Goal: Navigation & Orientation: Understand site structure

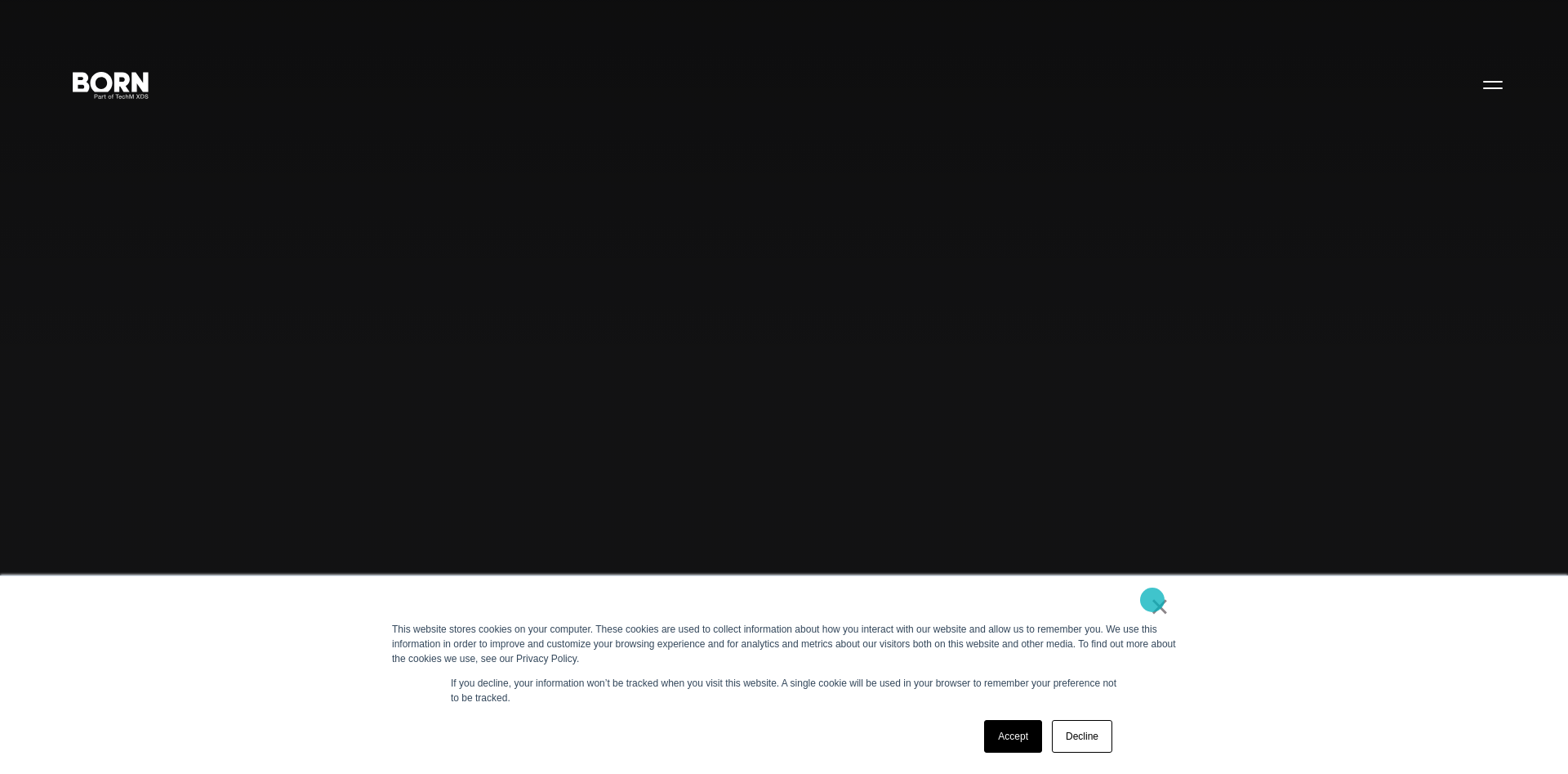
click at [1152, 600] on link "×" at bounding box center [1159, 606] width 19 height 15
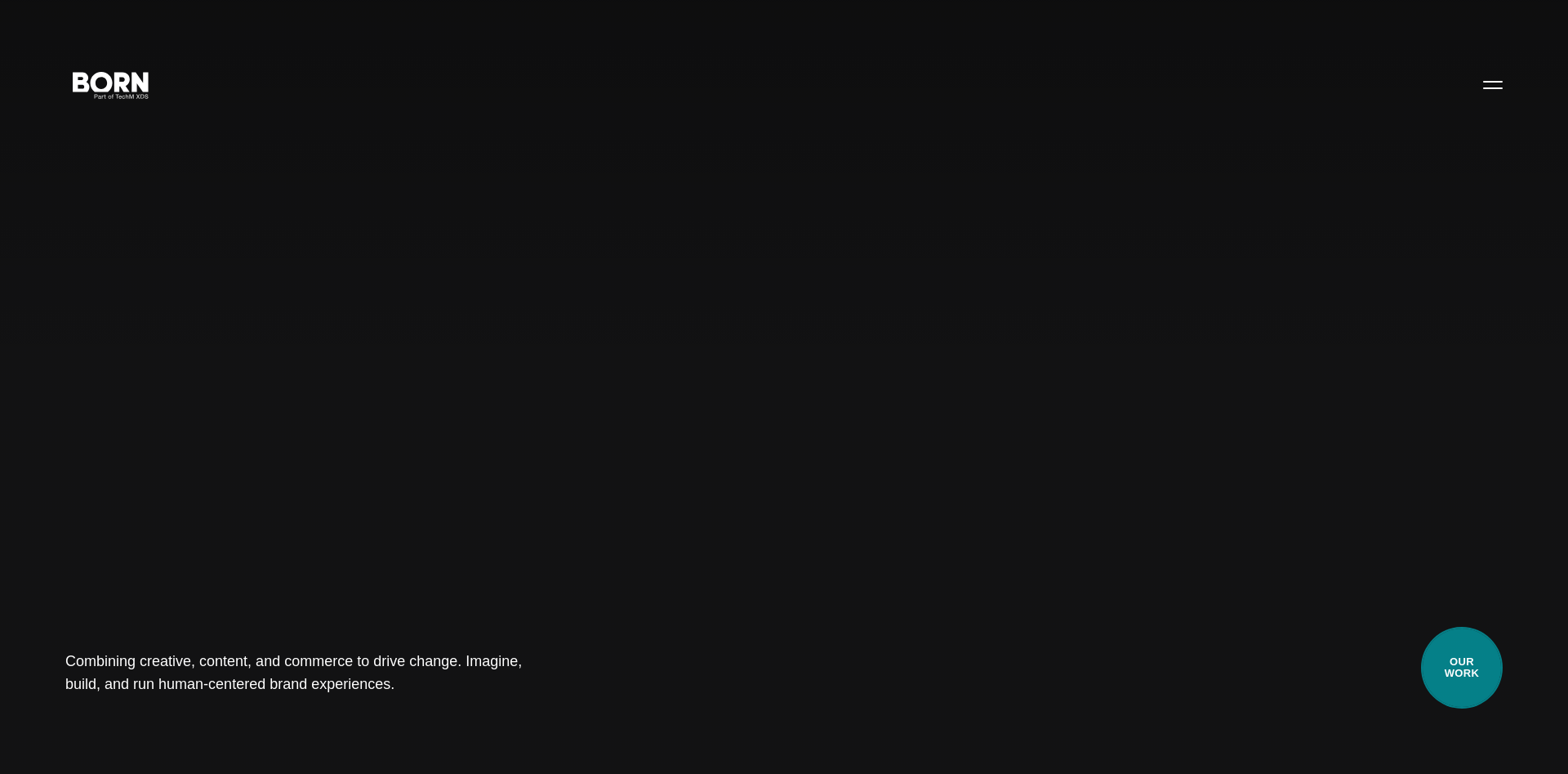
click at [1462, 676] on link "Our Work" at bounding box center [1462, 667] width 81 height 81
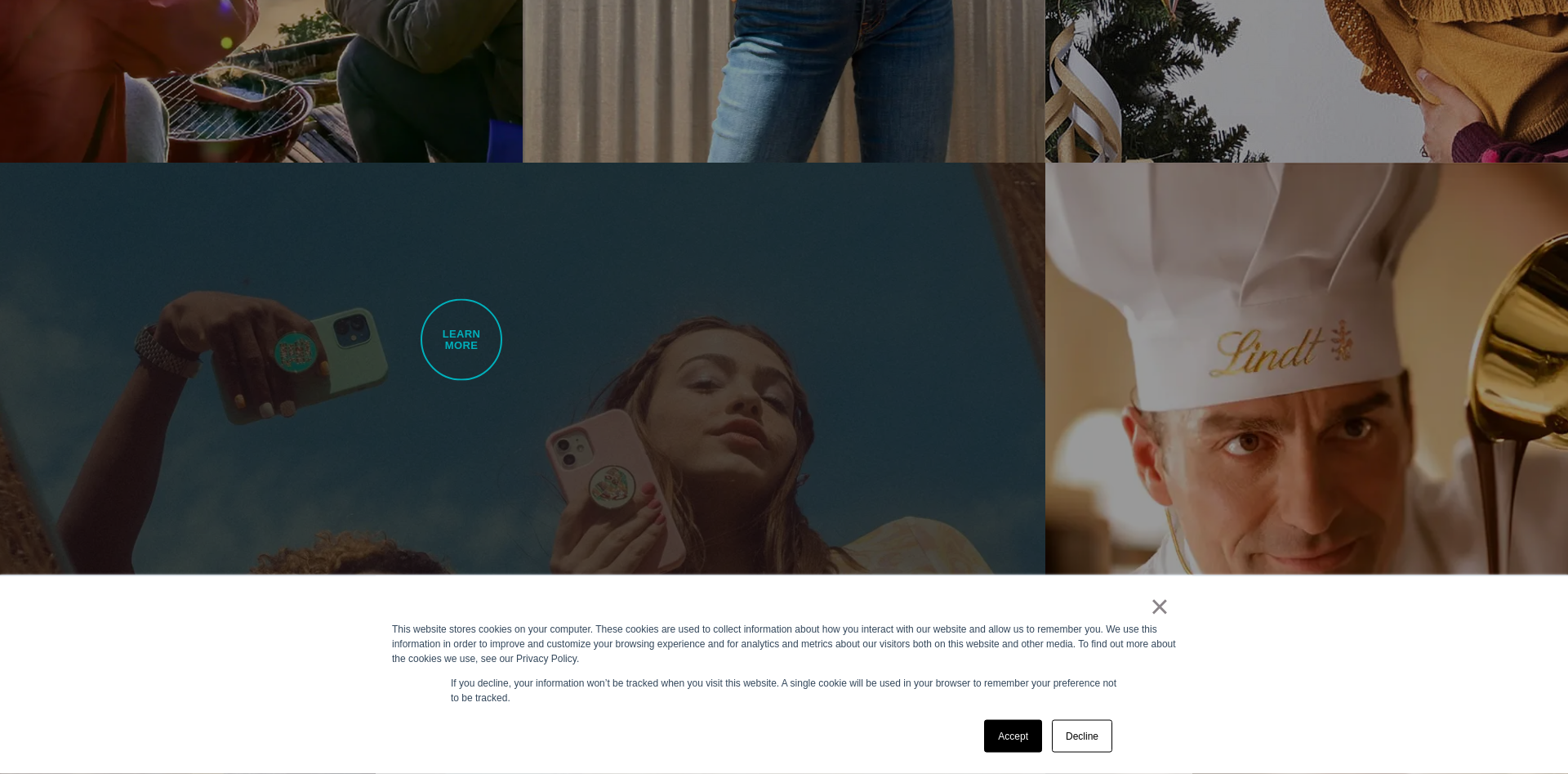
scroll to position [2500, 0]
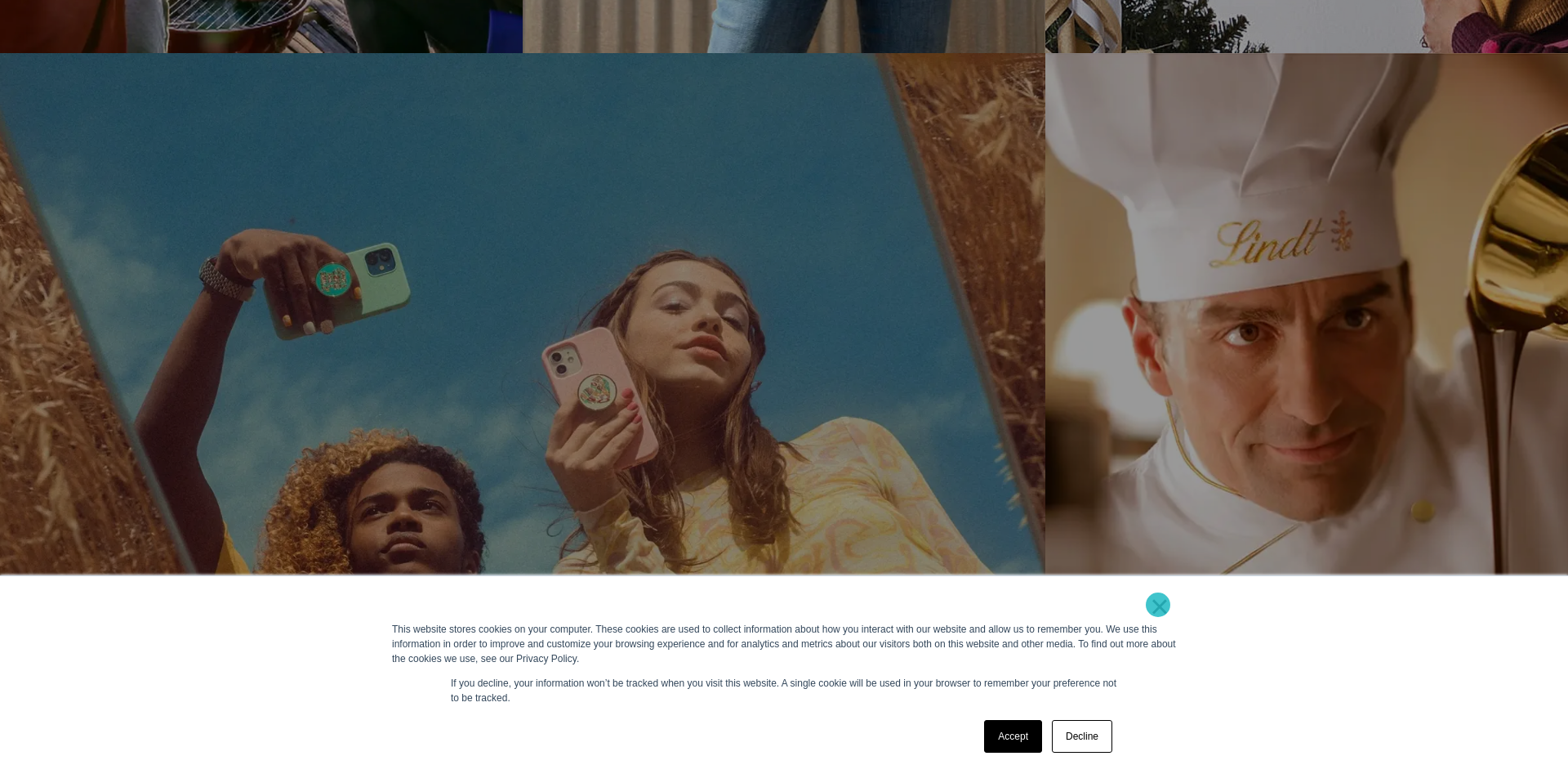
click at [1157, 602] on link "×" at bounding box center [1159, 606] width 19 height 15
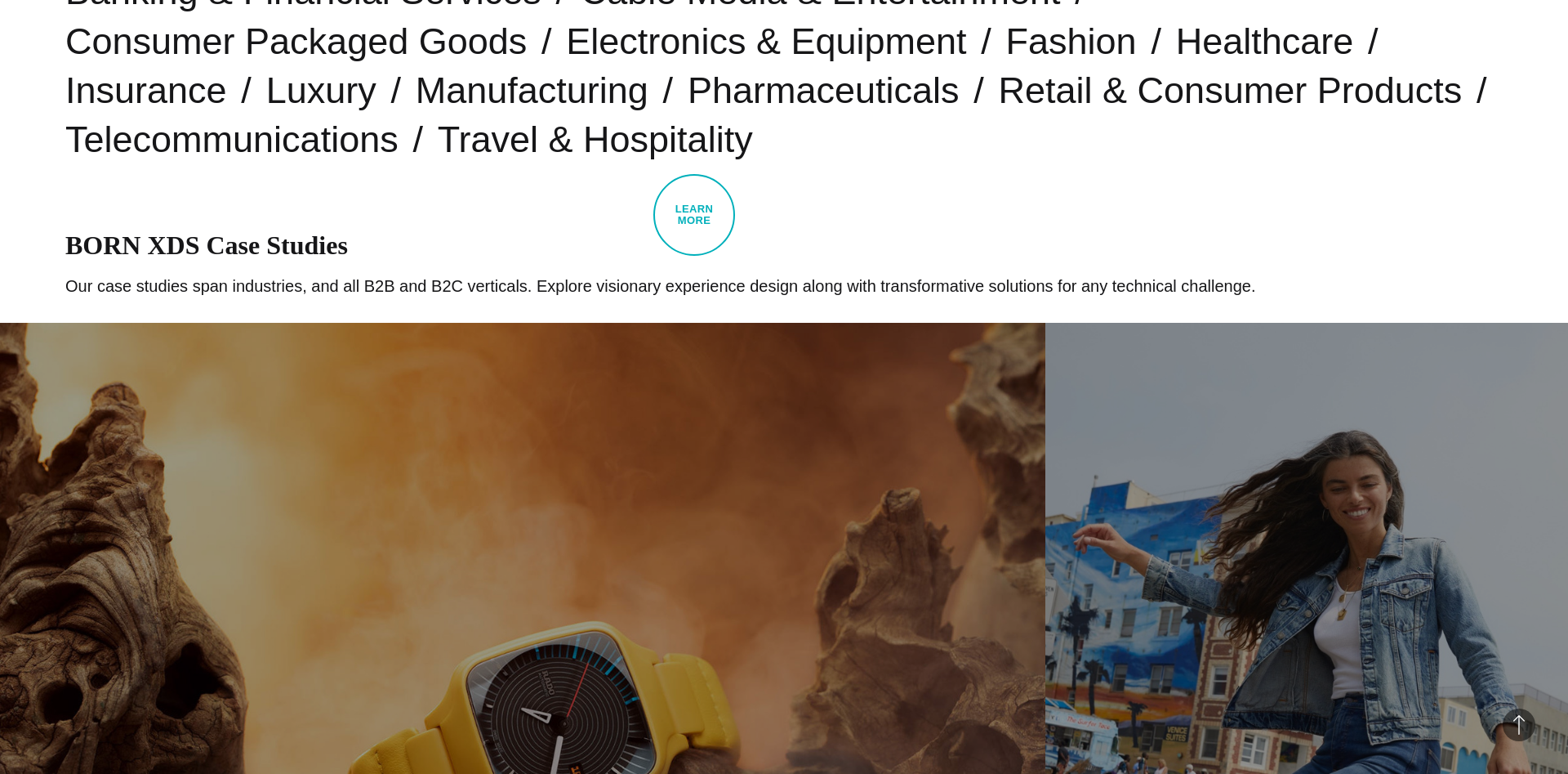
scroll to position [0, 0]
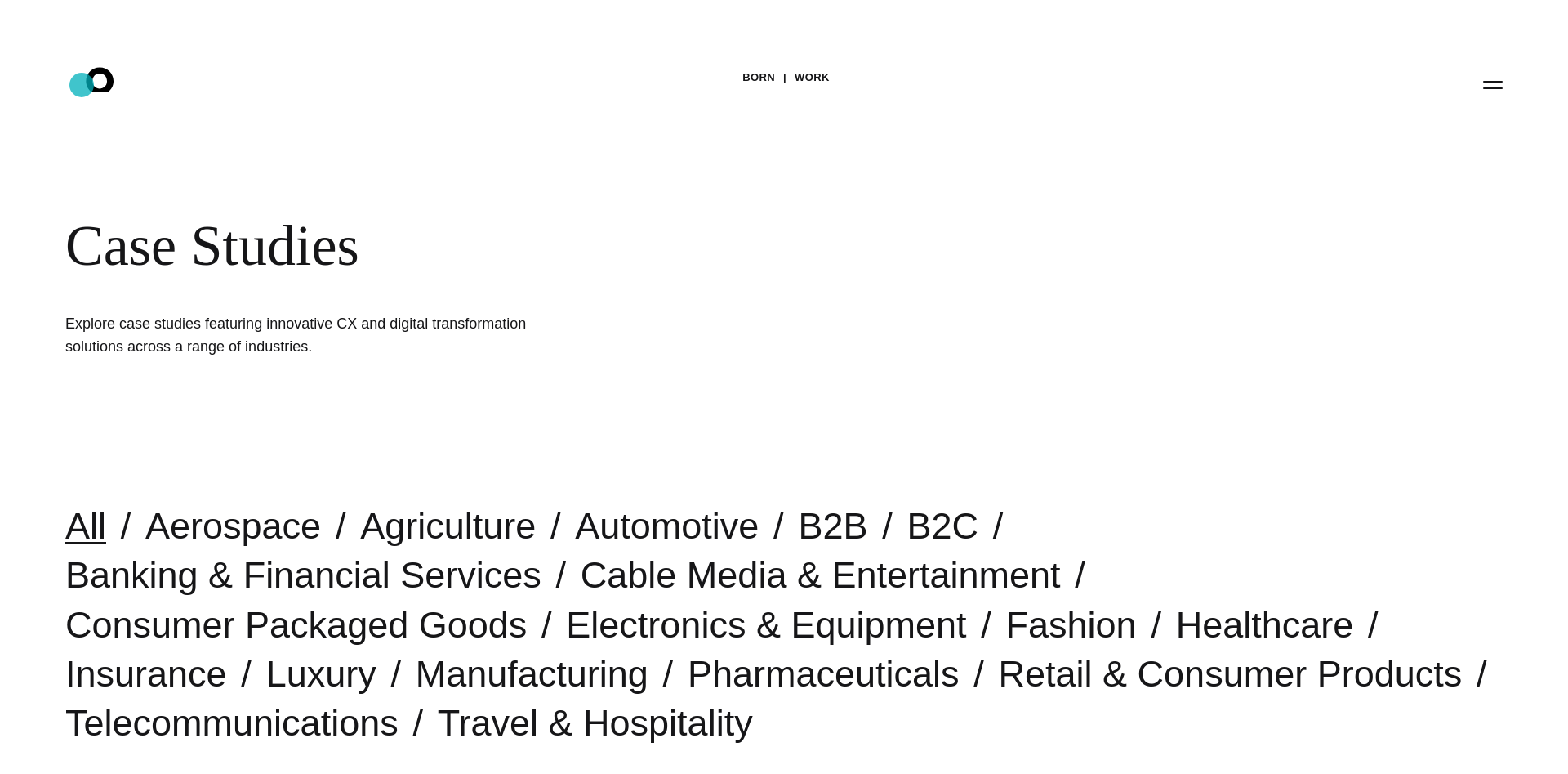
click at [83, 84] on icon ".st0{display:none;} .st1{display:inline;} .st2{font-family:'HelveticaNeue-Mediu…" at bounding box center [111, 84] width 104 height 42
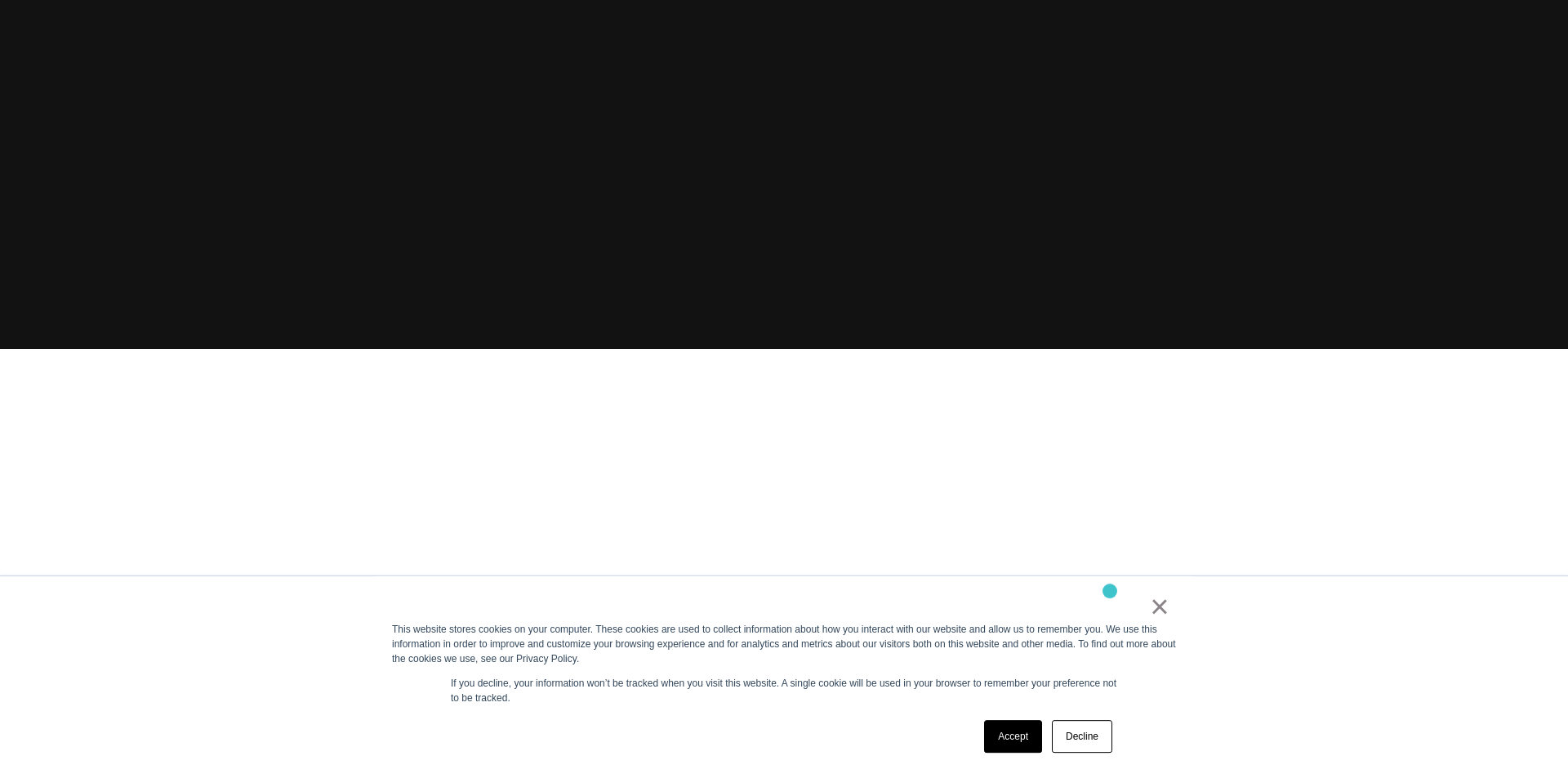
scroll to position [500, 0]
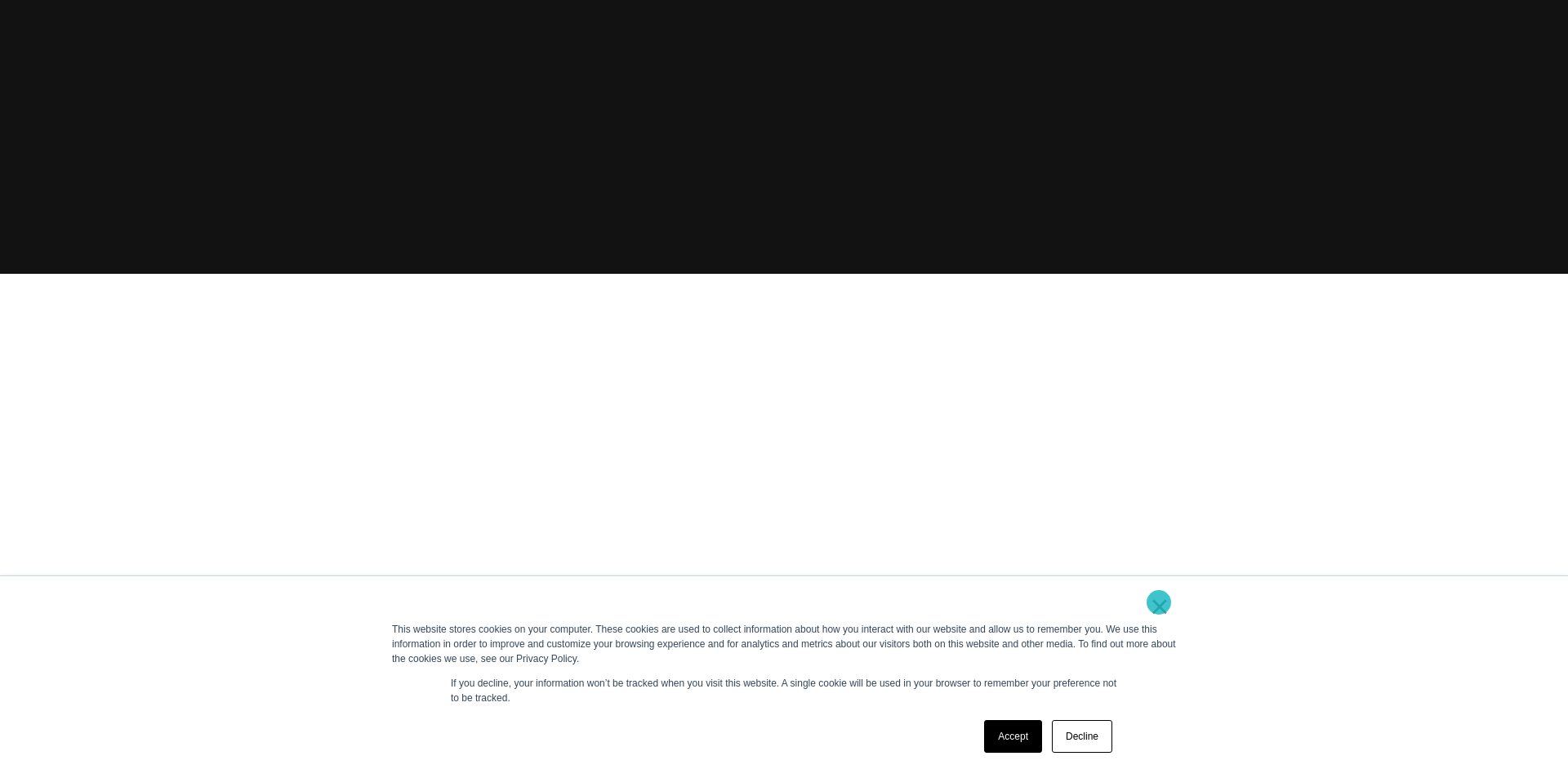
click at [1159, 602] on link "×" at bounding box center [1159, 606] width 19 height 15
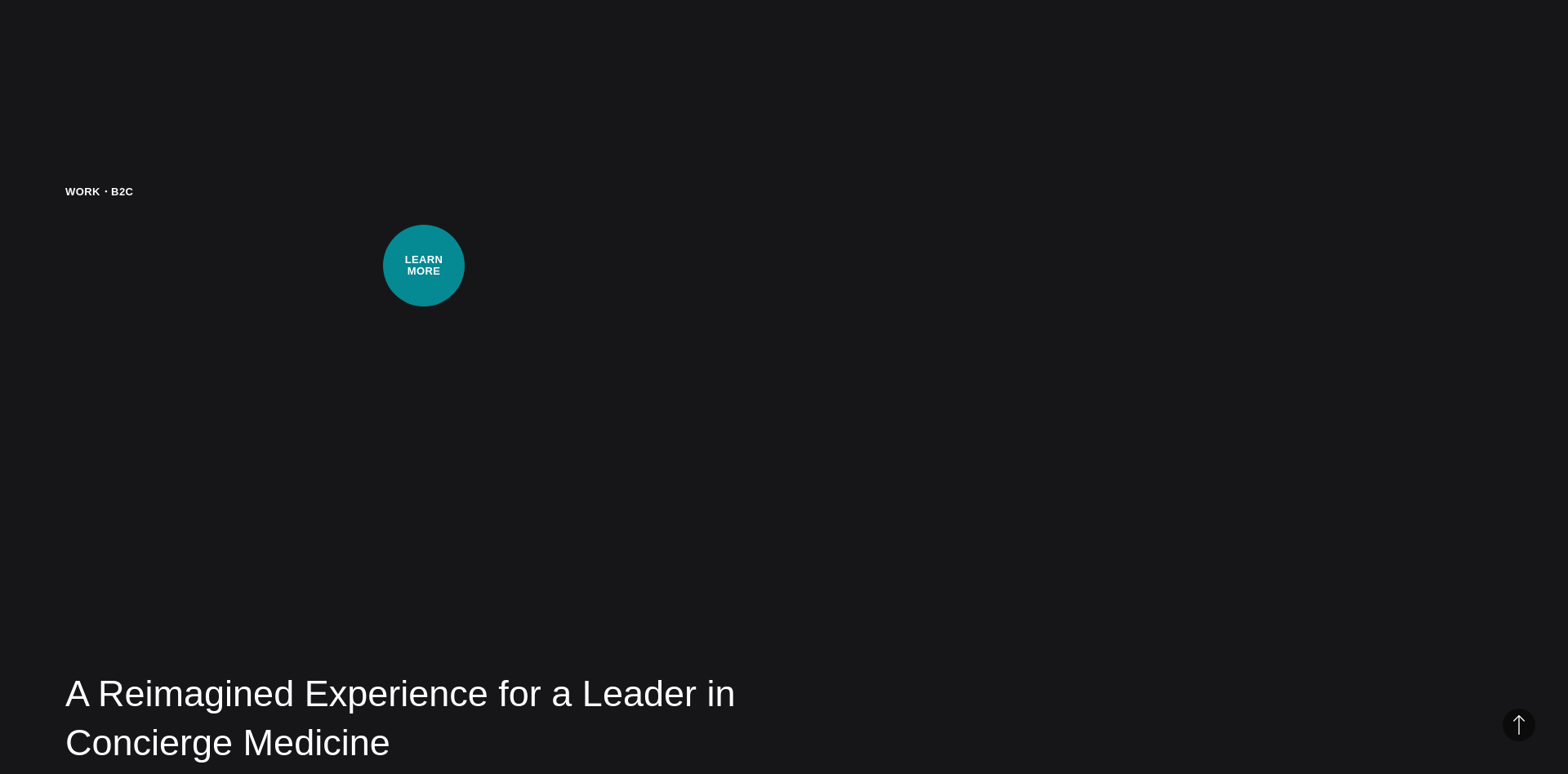
scroll to position [4083, 0]
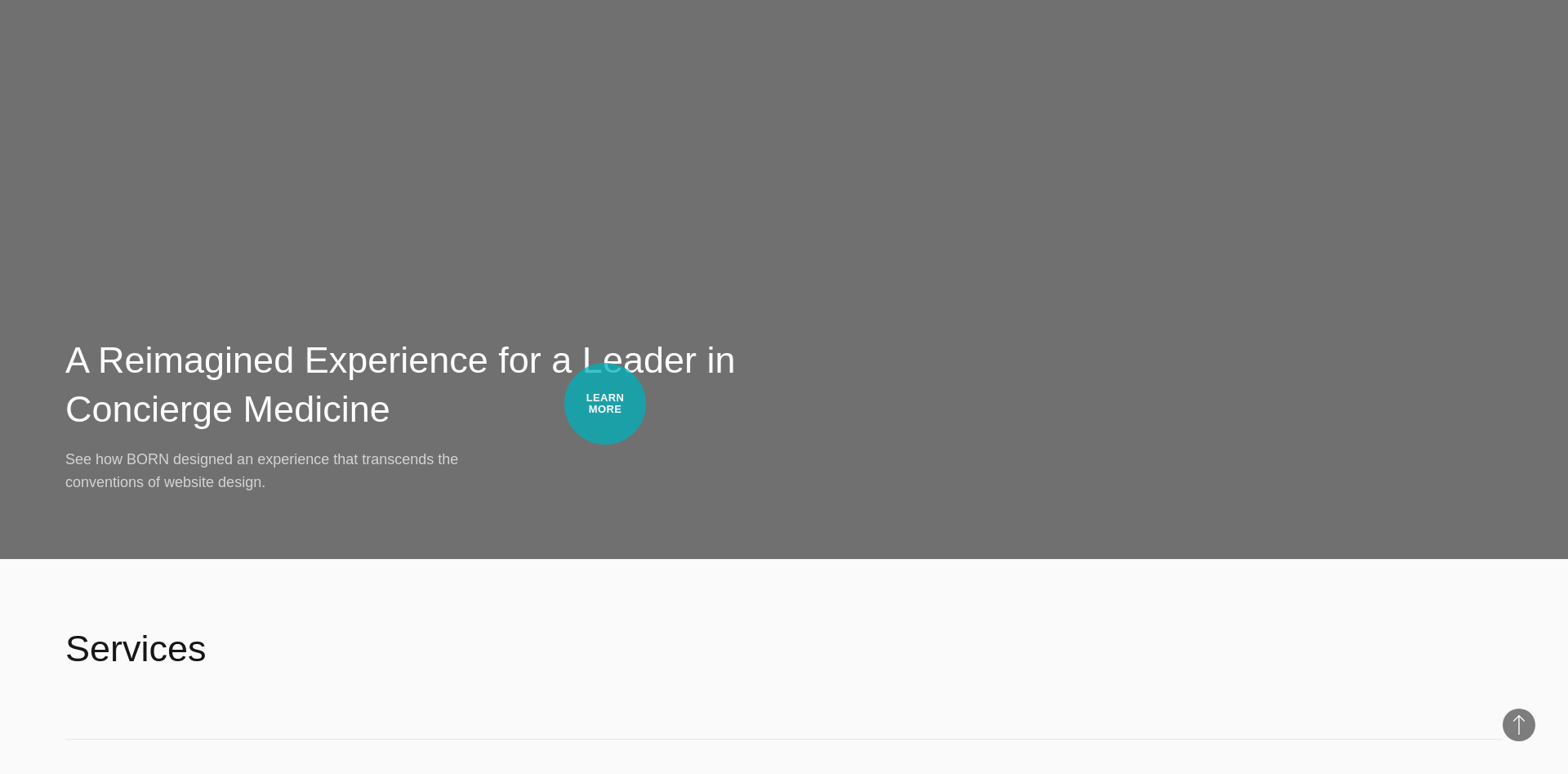
click at [605, 403] on h2 "A Reimagined Experience for a Leader in Concierge Medicine" at bounding box center [458, 386] width 786 height 99
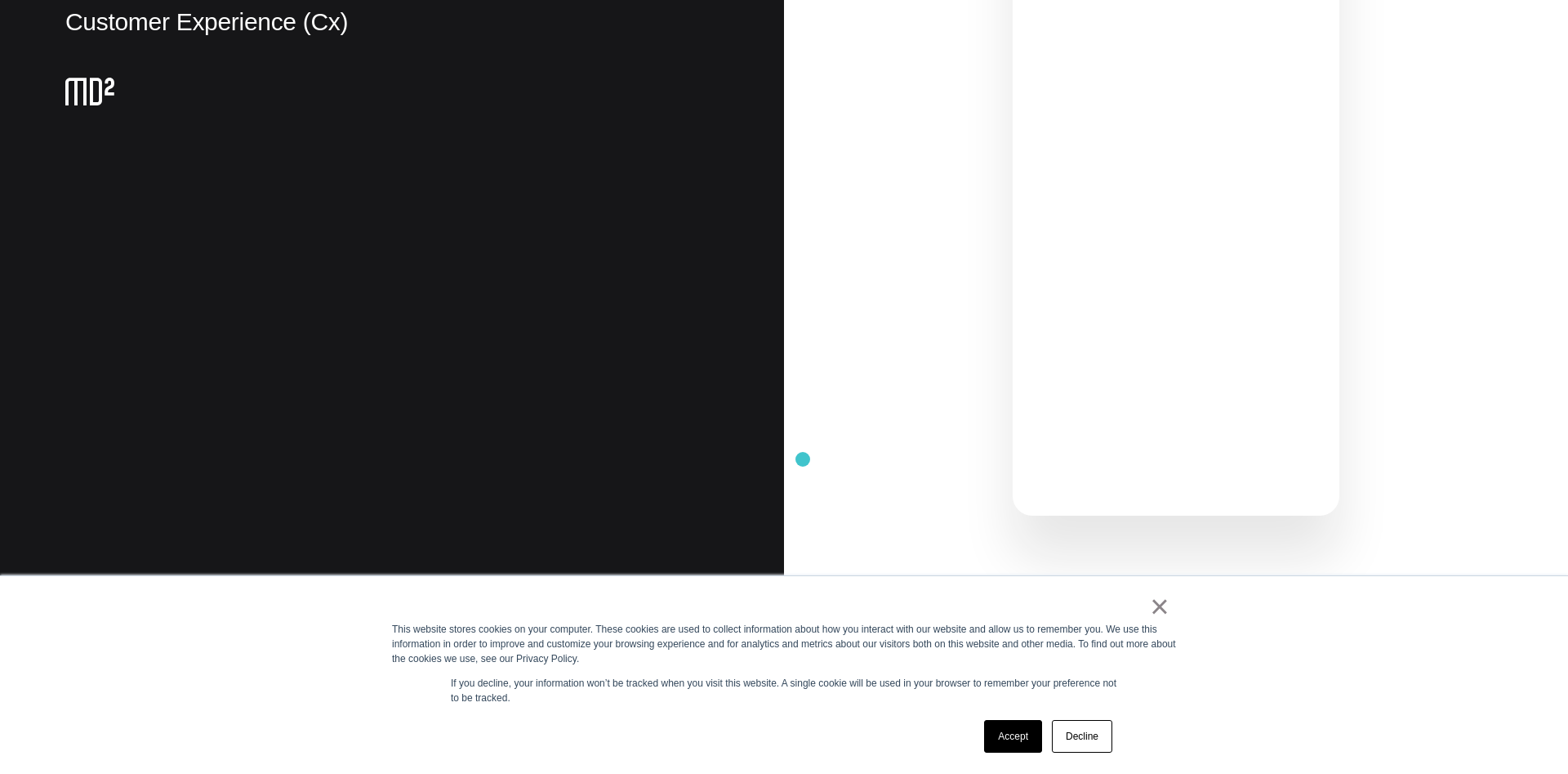
scroll to position [667, 0]
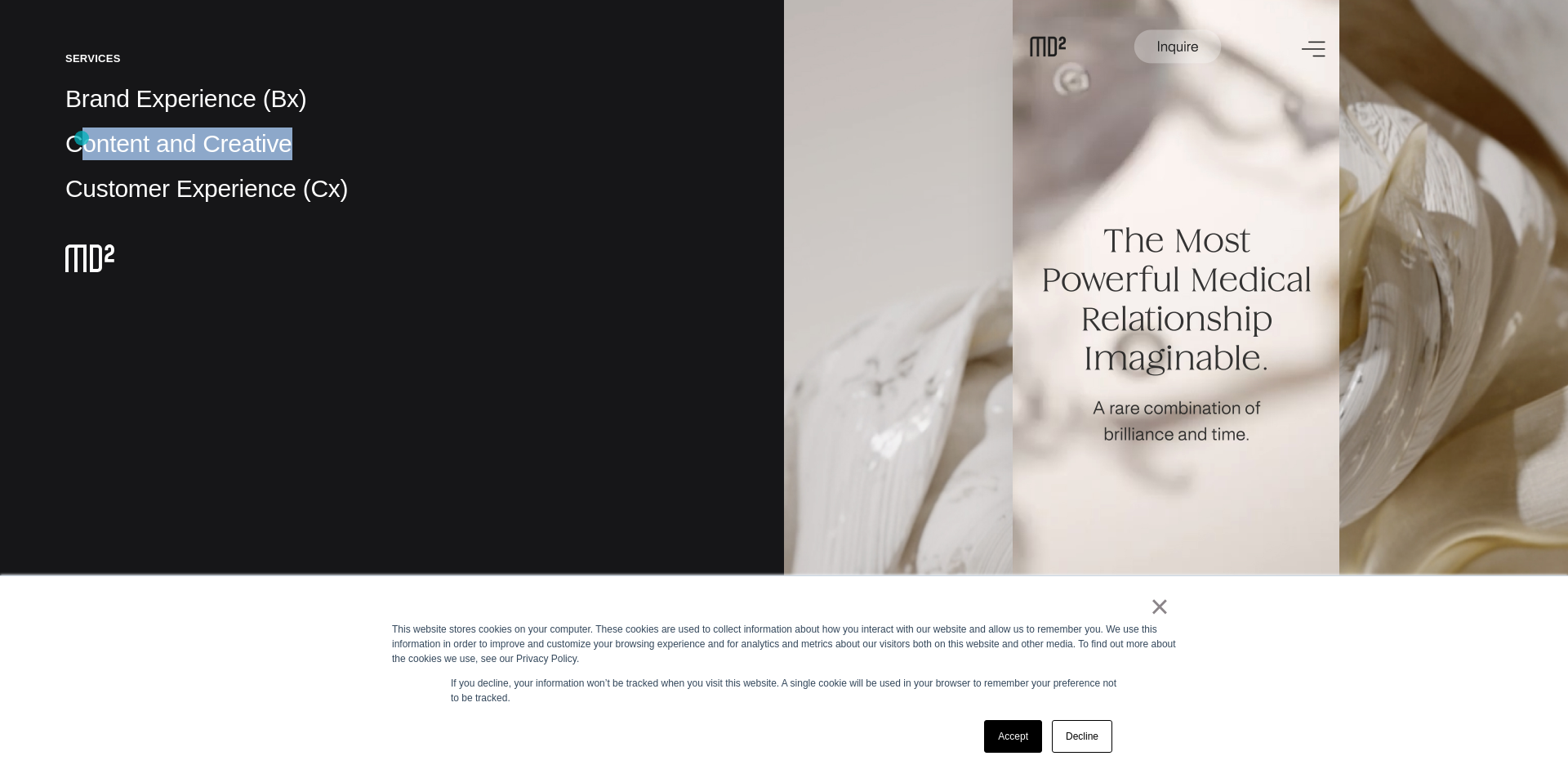
drag, startPoint x: 80, startPoint y: 138, endPoint x: 387, endPoint y: 137, distance: 307.0
click at [387, 137] on p "Content and Creative" at bounding box center [392, 143] width 654 height 33
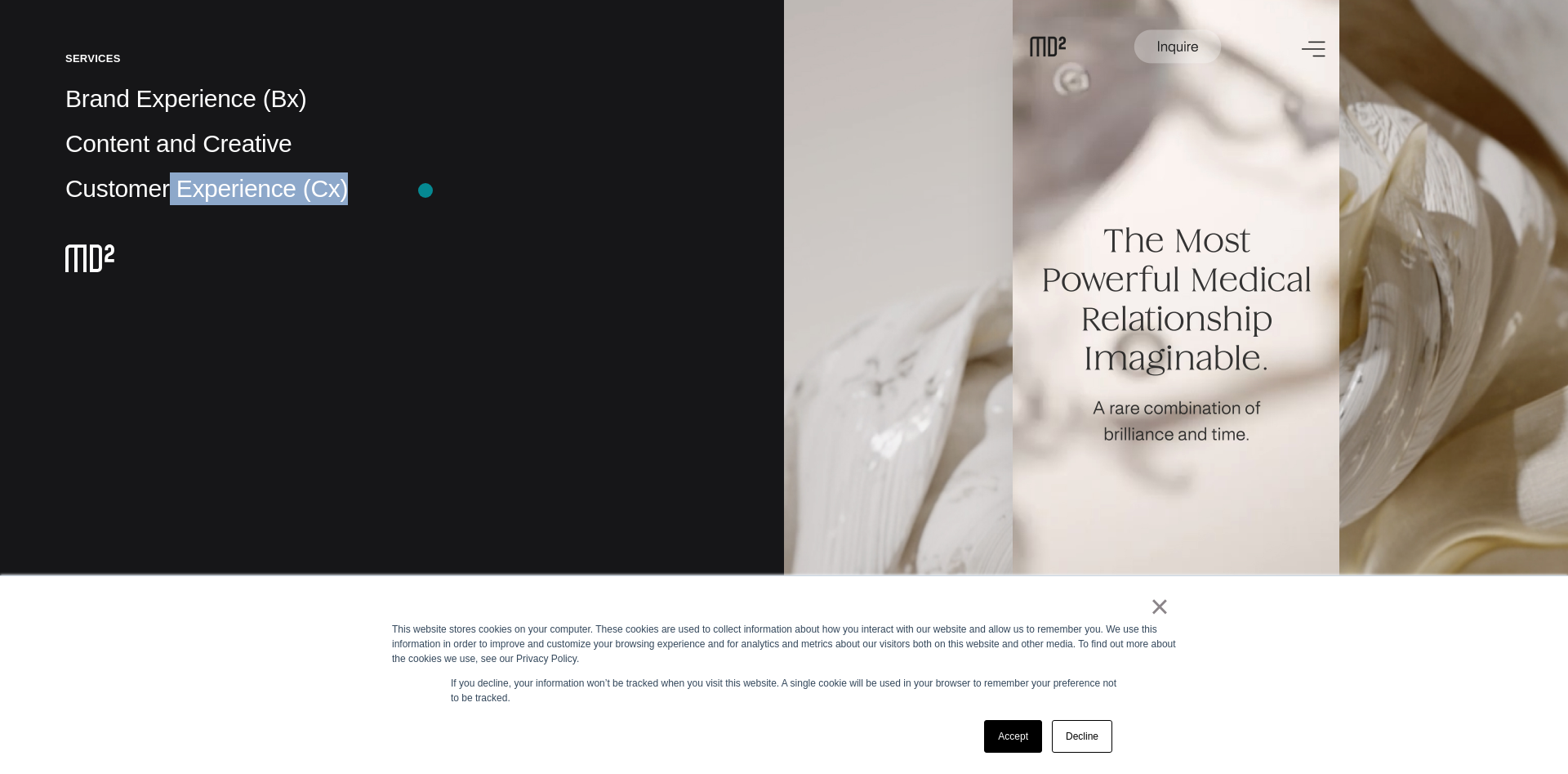
drag, startPoint x: 165, startPoint y: 205, endPoint x: 430, endPoint y: 190, distance: 265.4
click at [430, 190] on p "Customer Experience (Cx)" at bounding box center [392, 188] width 654 height 33
click at [0, 256] on div "Client MD² Project Reimagined Digital Experience & Visual Brand Identity Indust…" at bounding box center [392, 217] width 784 height 1767
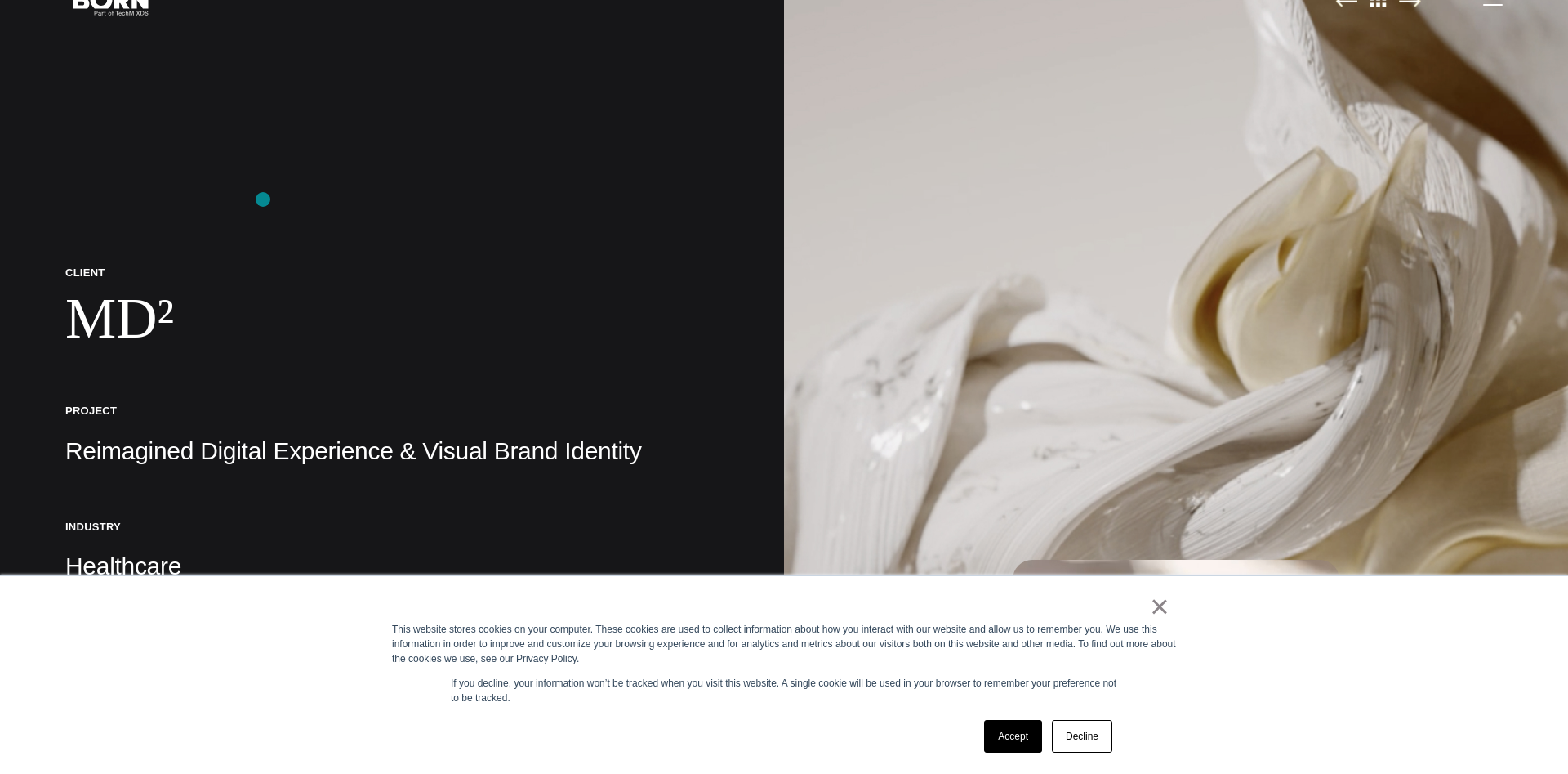
scroll to position [0, 0]
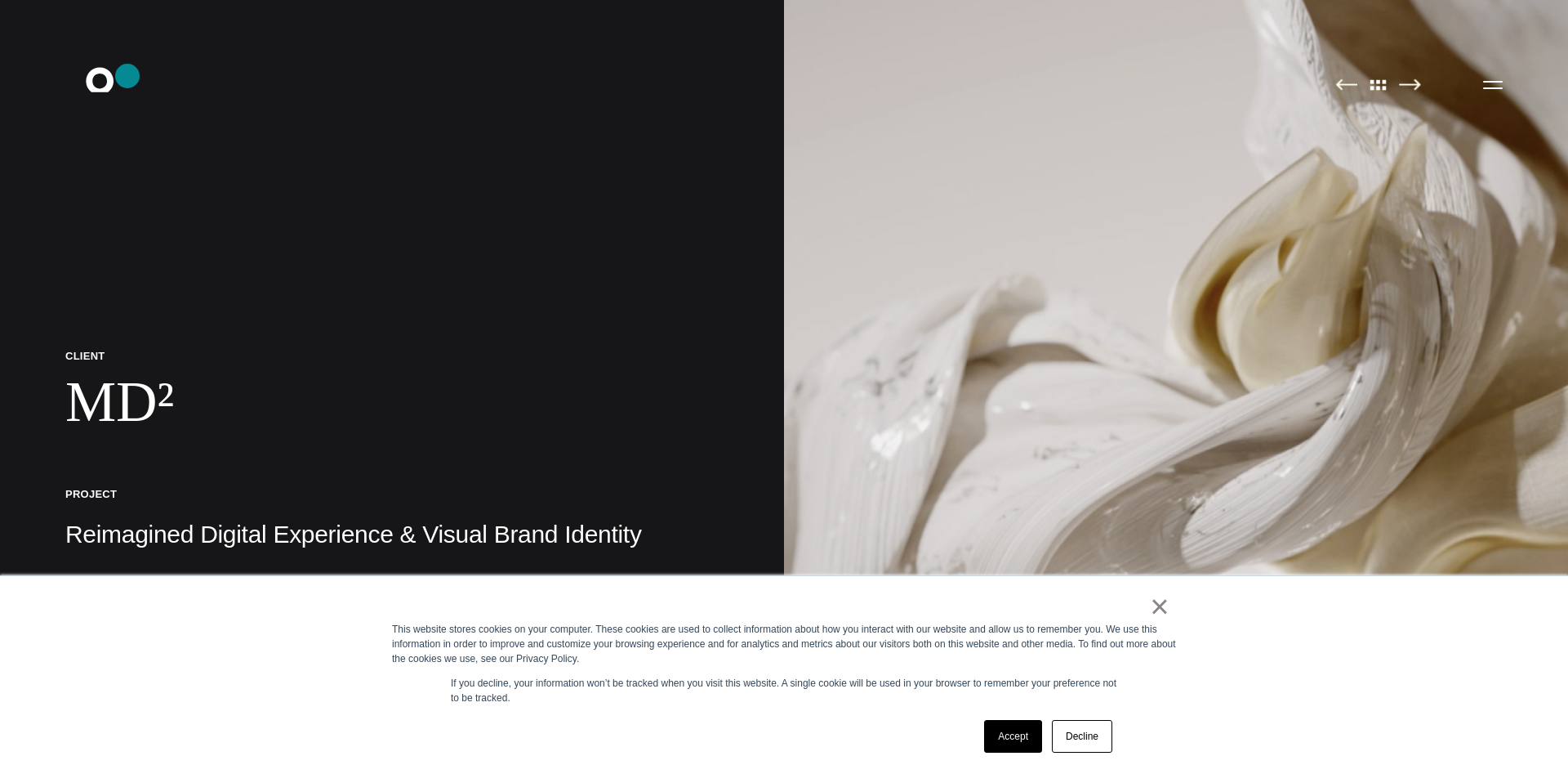
click at [127, 76] on icon ".st0{display:none;} .st1{display:inline;} .st2{font-family:'HelveticaNeue-Mediu…" at bounding box center [111, 84] width 104 height 42
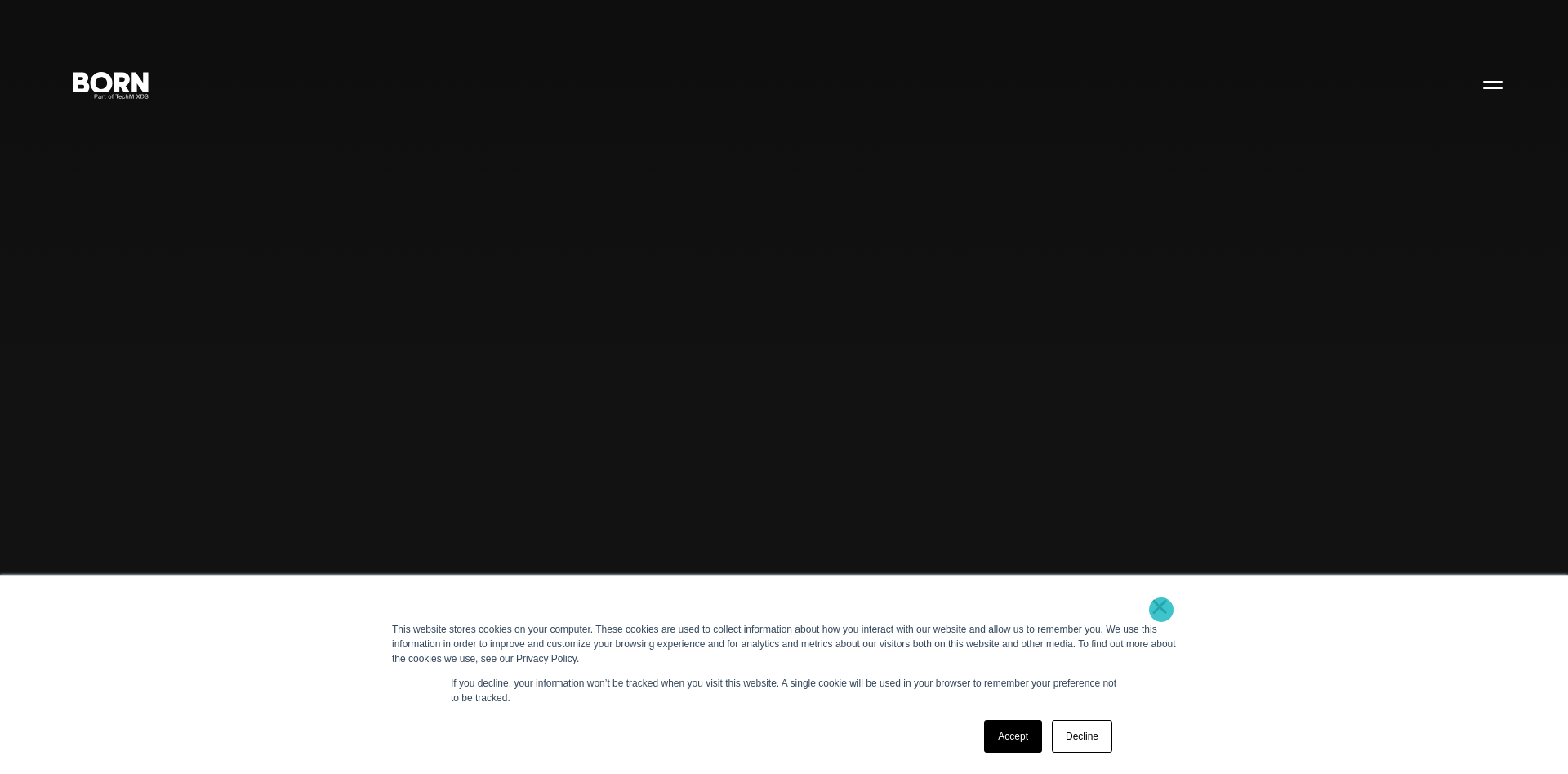
click at [1167, 610] on link "×" at bounding box center [1159, 606] width 19 height 15
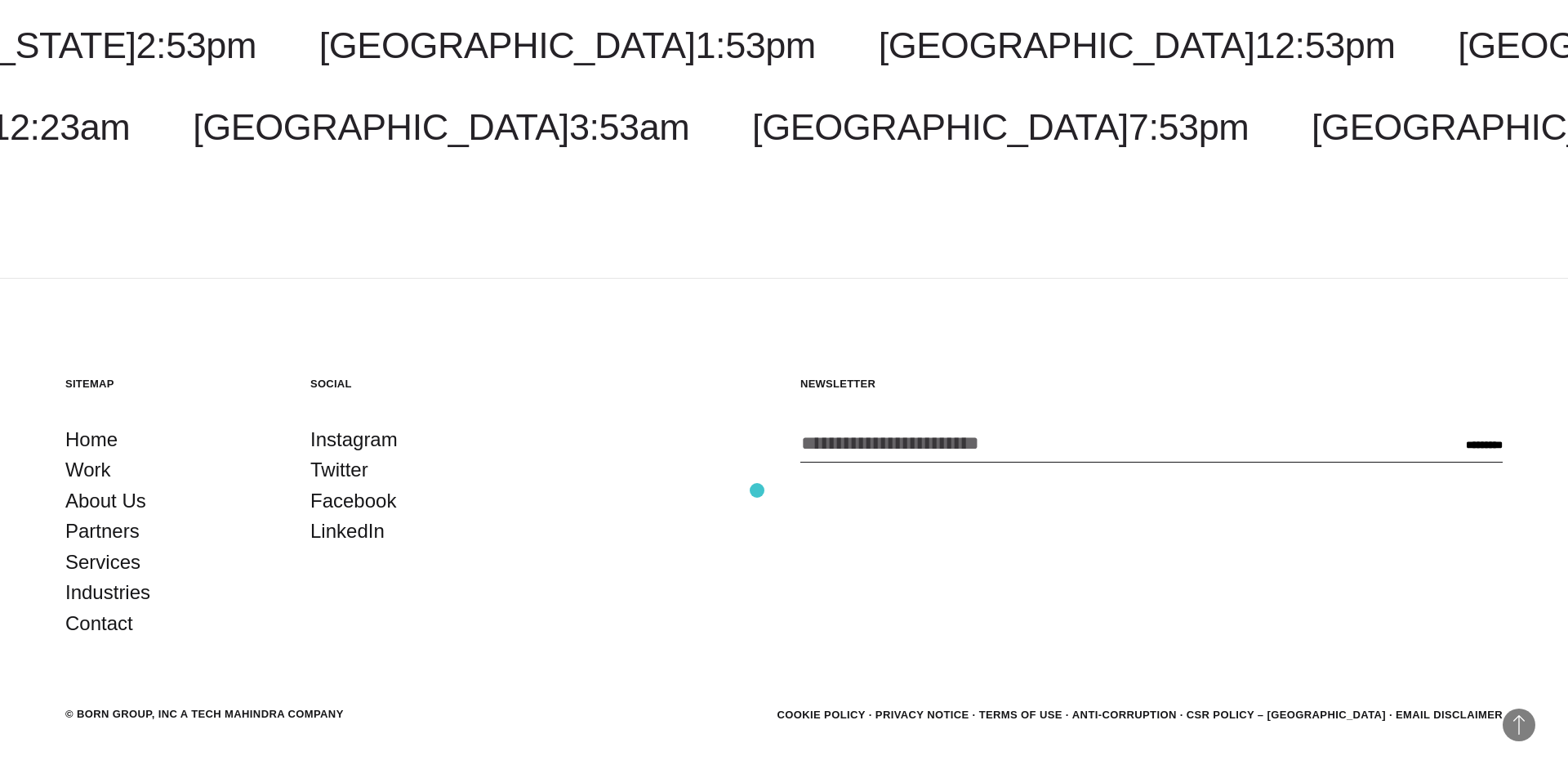
scroll to position [5299, 0]
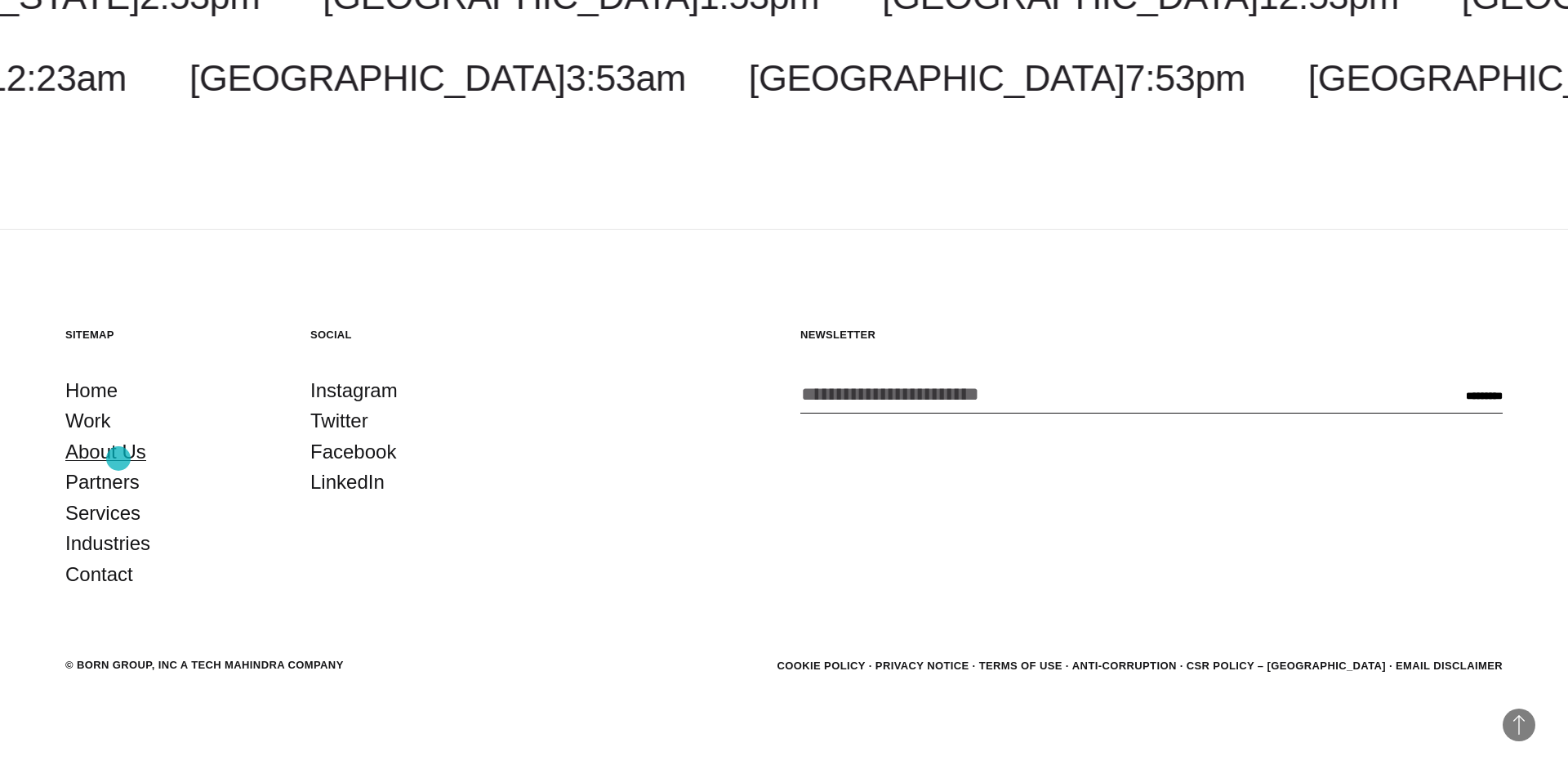
click at [119, 456] on link "About Us" at bounding box center [105, 451] width 80 height 31
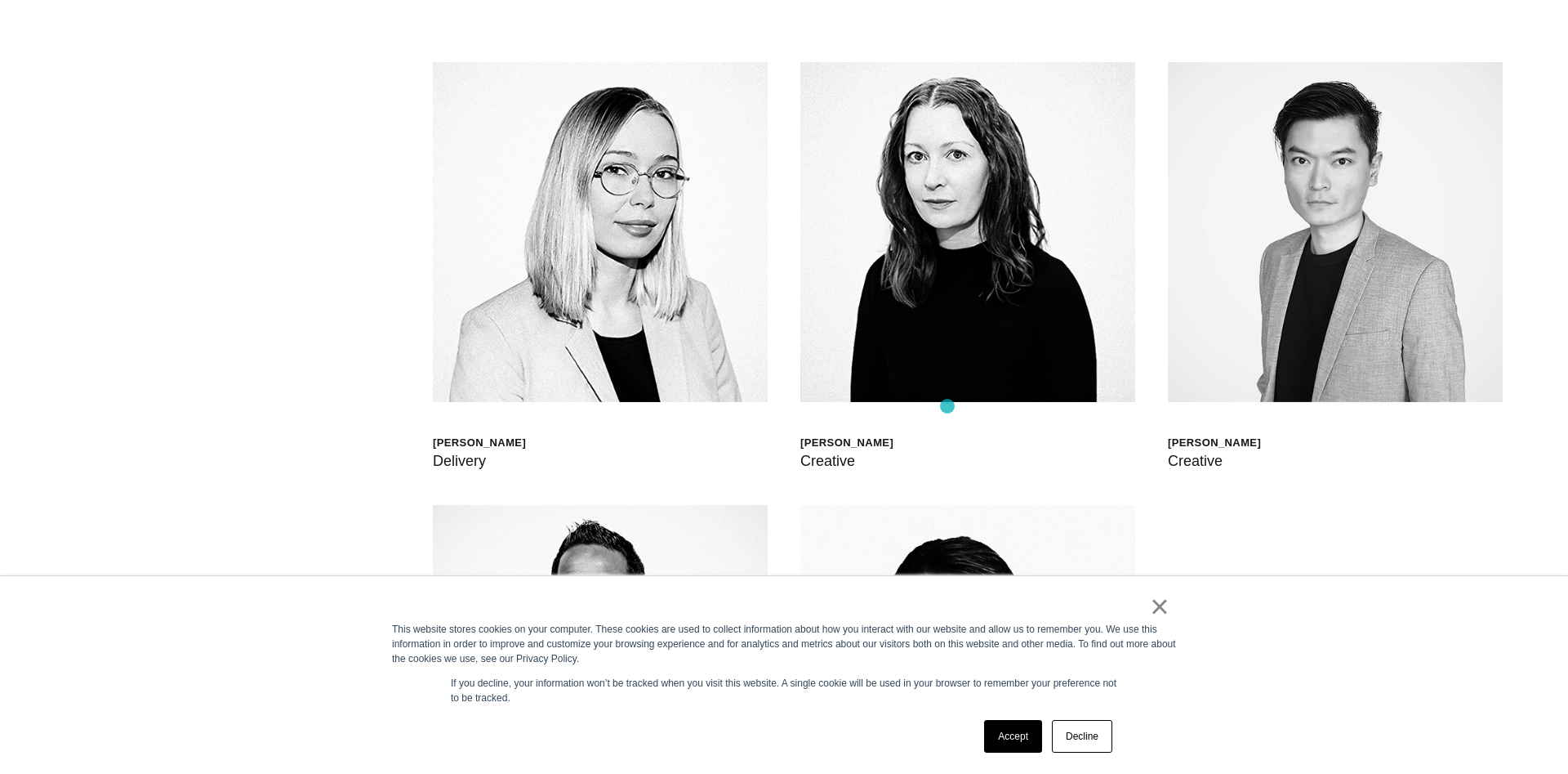
scroll to position [5207, 0]
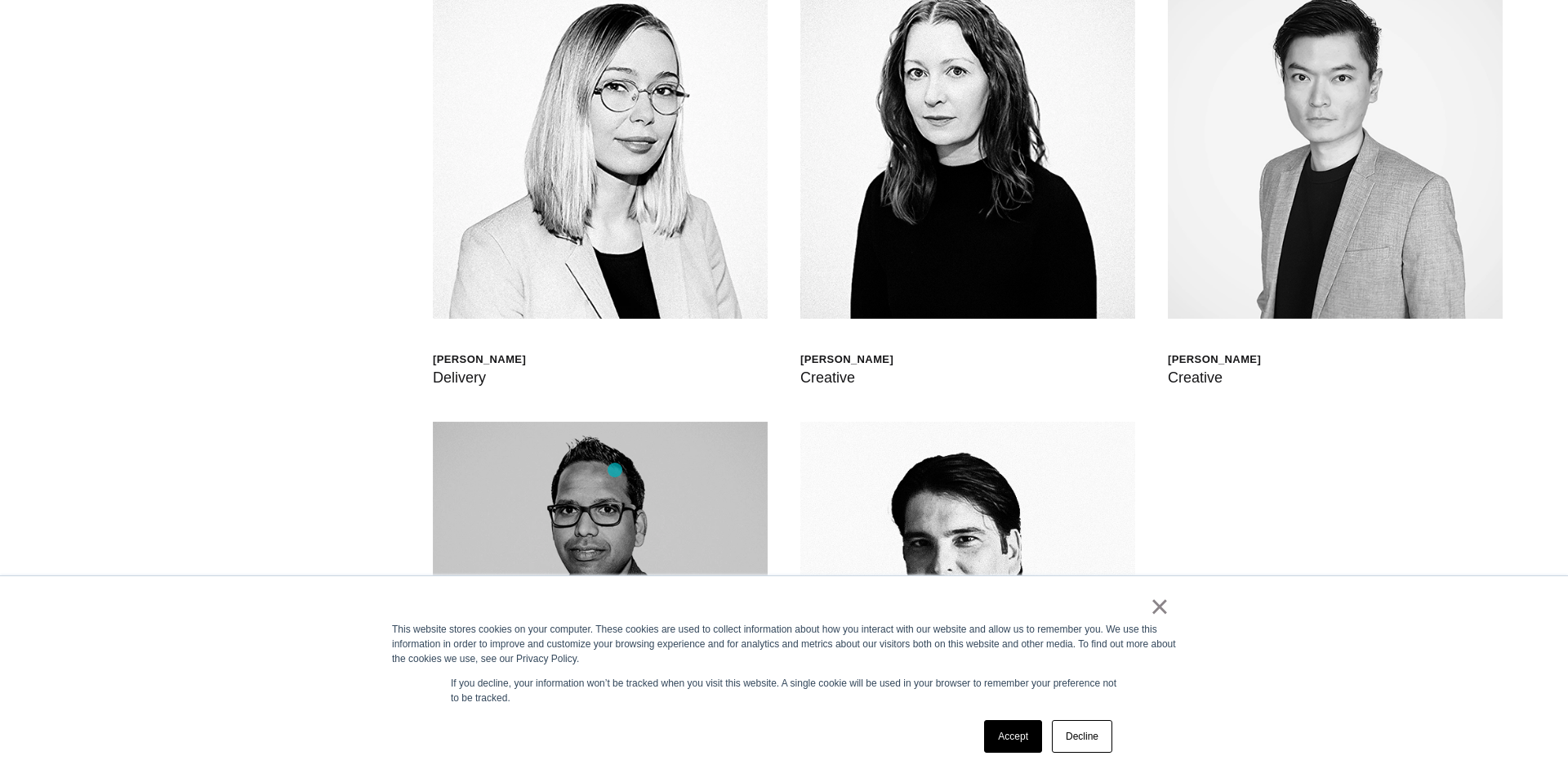
click at [615, 470] on img at bounding box center [600, 592] width 335 height 340
click at [608, 481] on img at bounding box center [600, 592] width 335 height 340
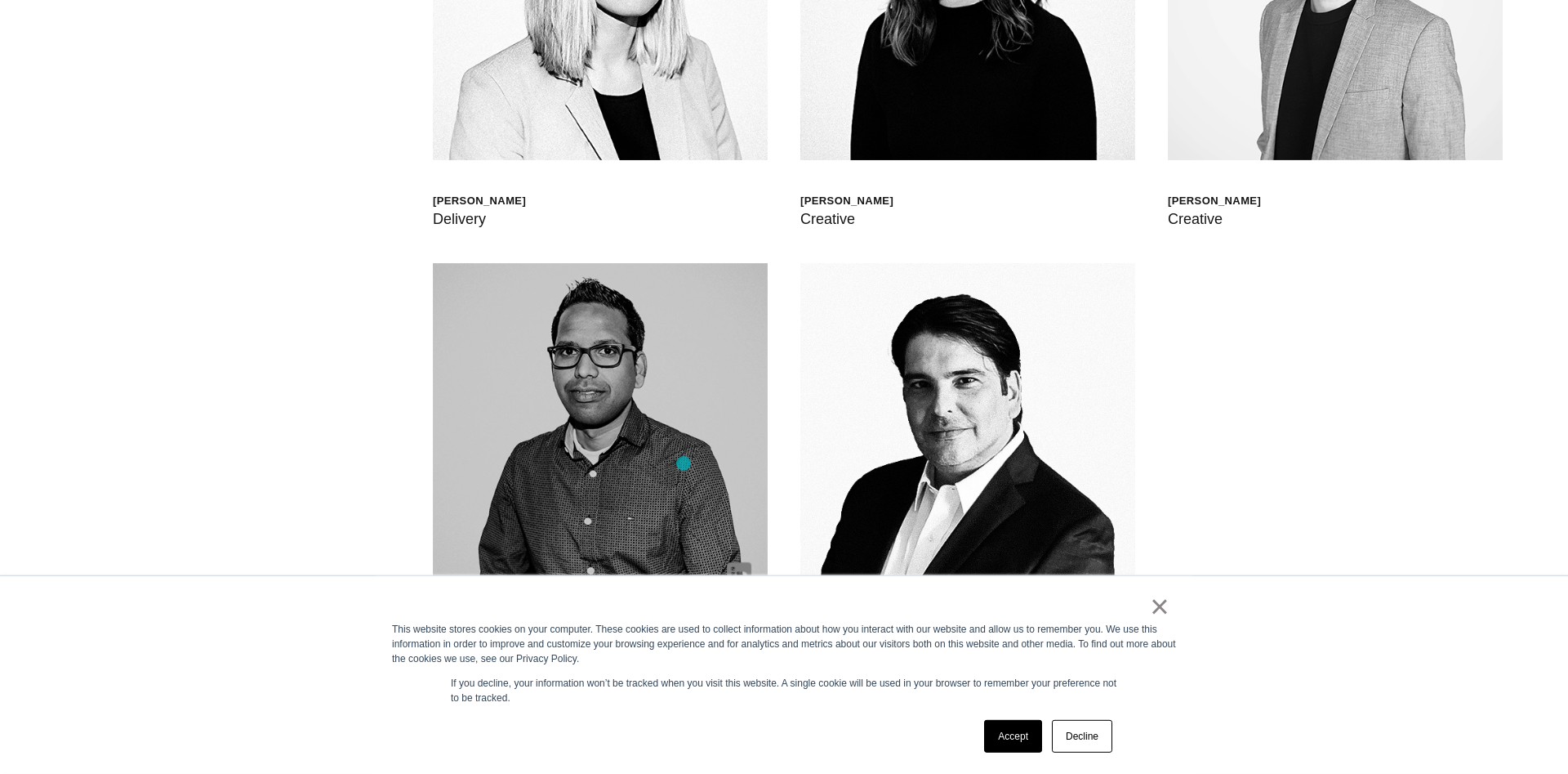
scroll to position [5458, 0]
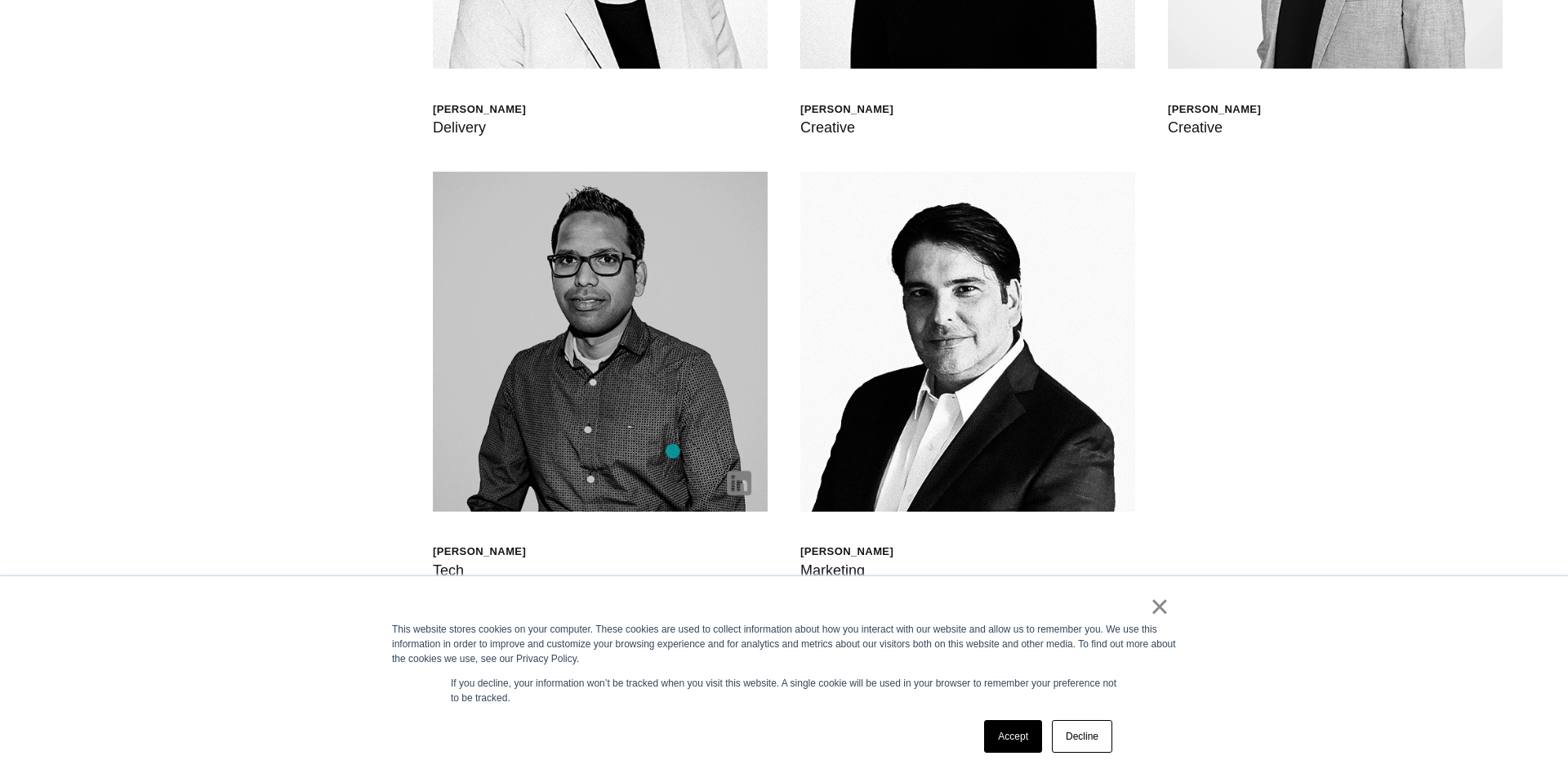
click at [673, 451] on img at bounding box center [600, 341] width 335 height 340
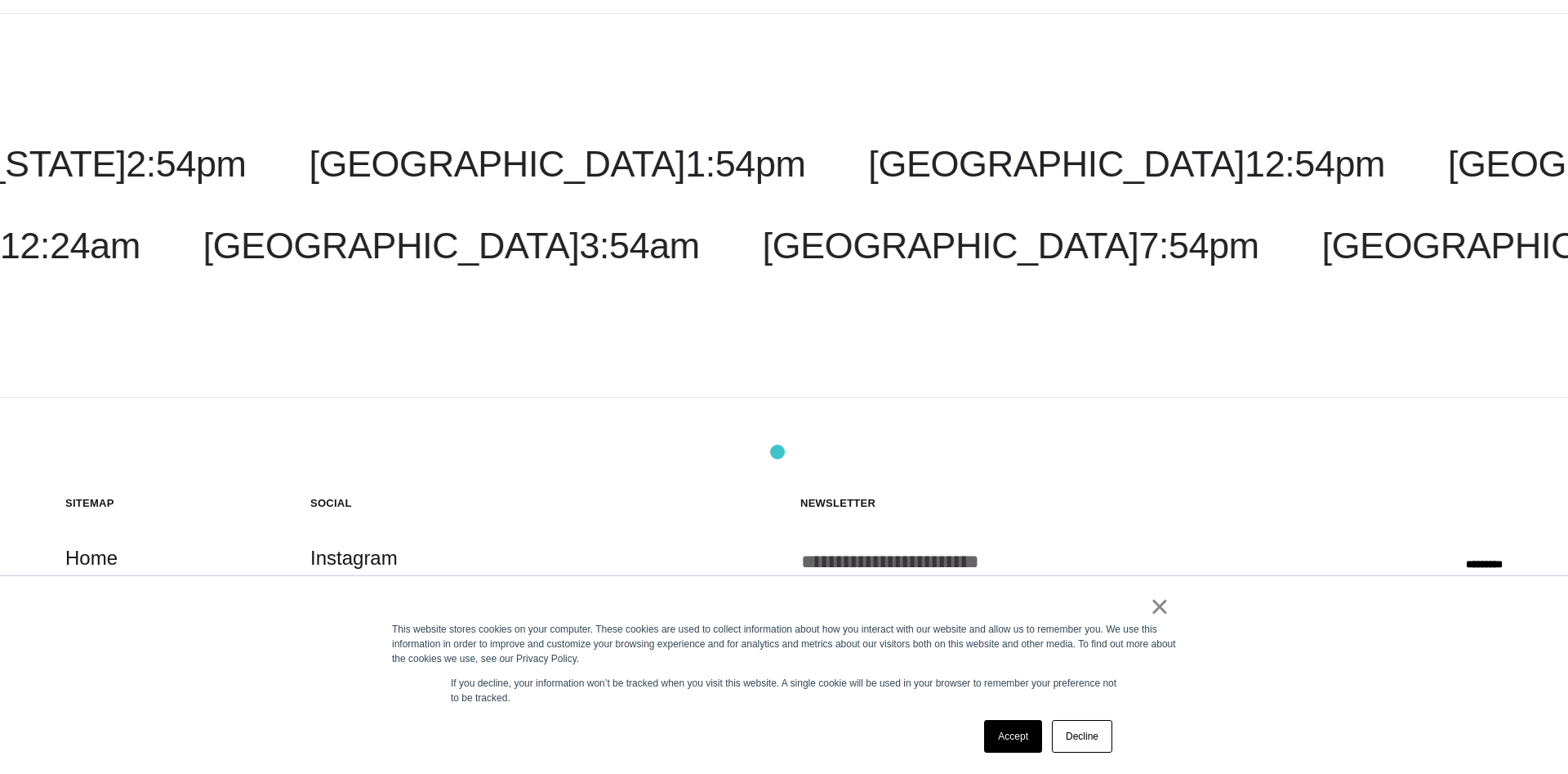
scroll to position [6291, 0]
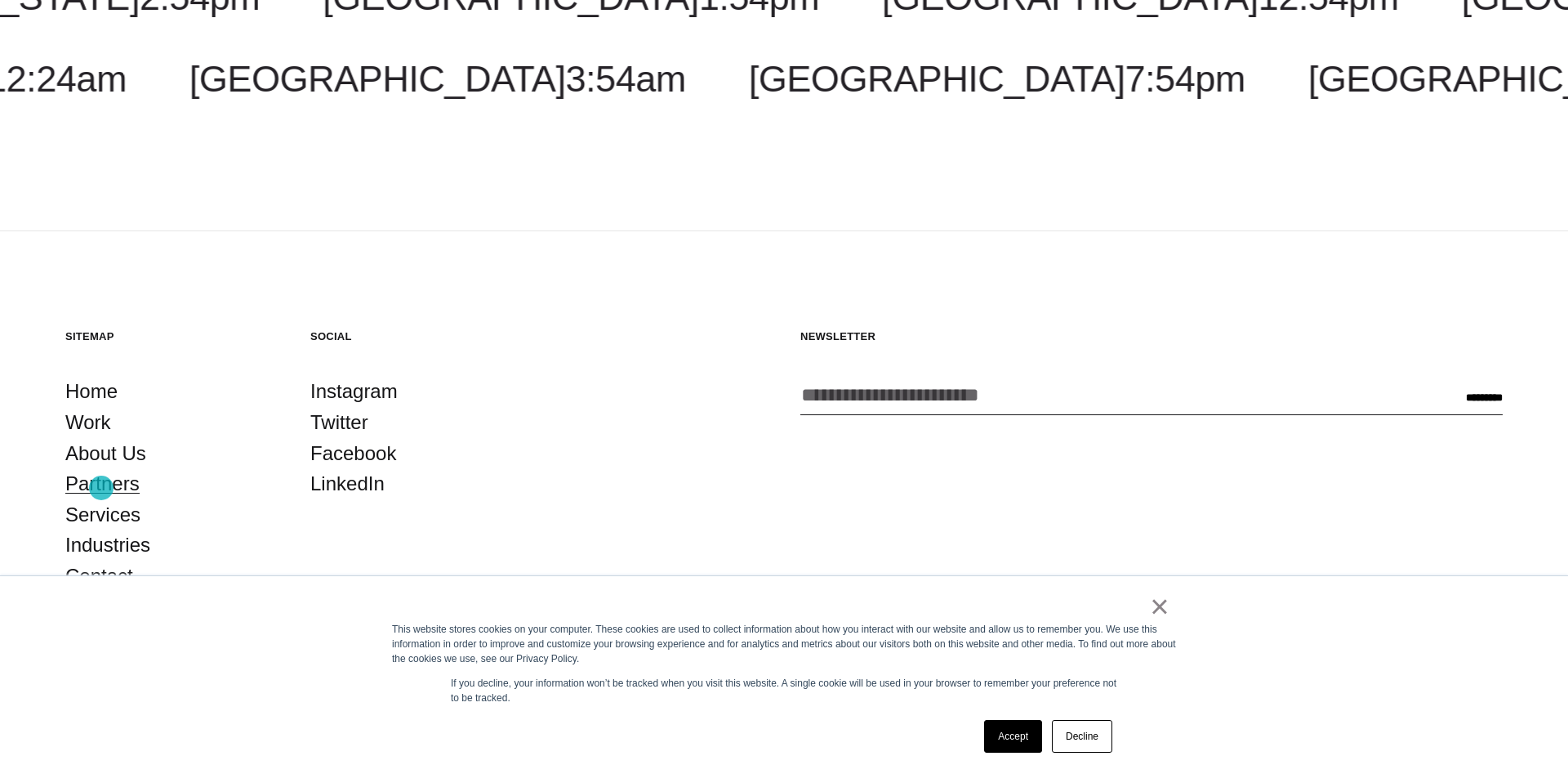
click at [102, 487] on link "Partners" at bounding box center [103, 483] width 74 height 31
